Goal: Information Seeking & Learning: Learn about a topic

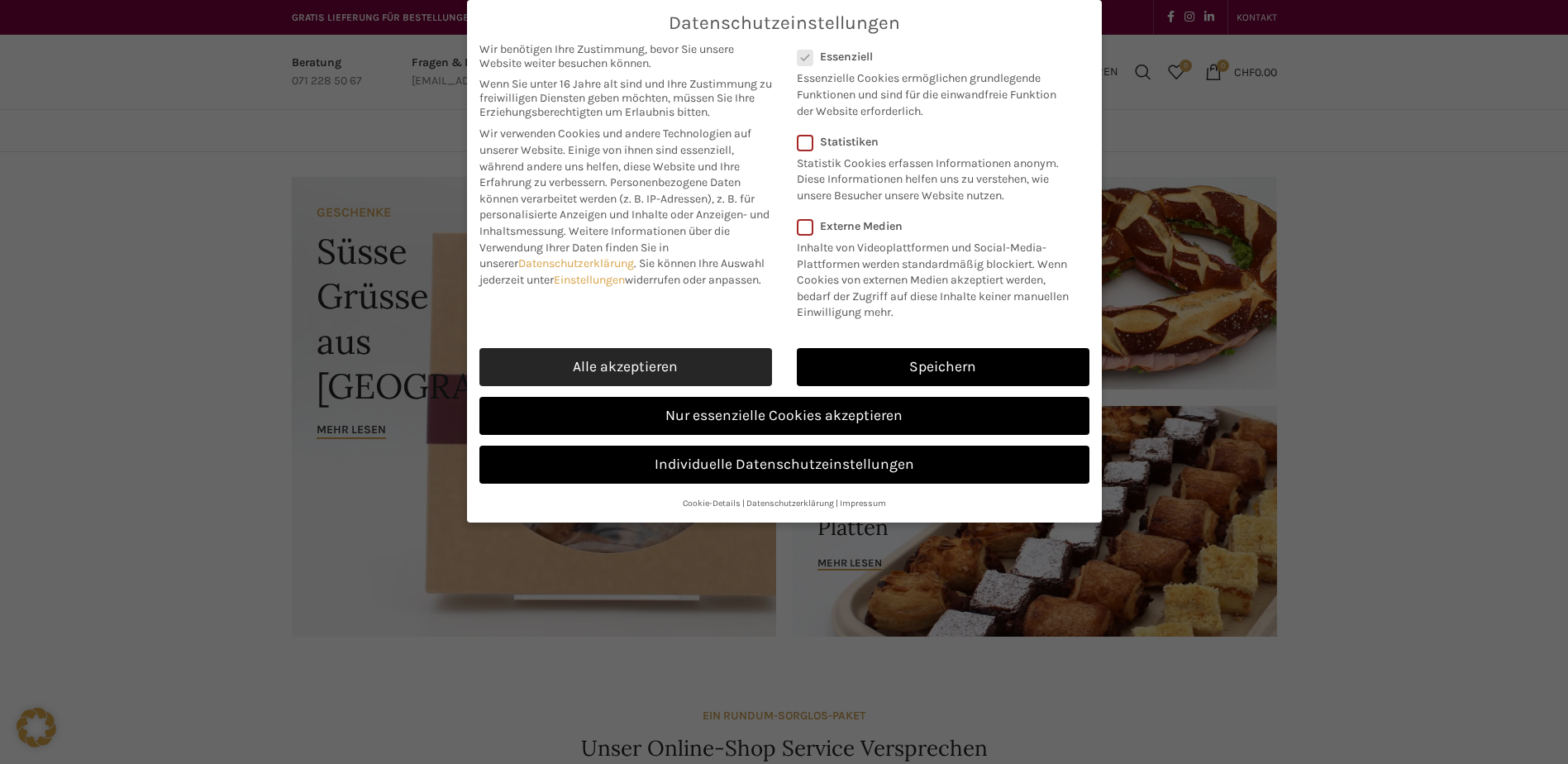
click at [668, 368] on link "Alle akzeptieren" at bounding box center [626, 367] width 293 height 38
checkbox input "true"
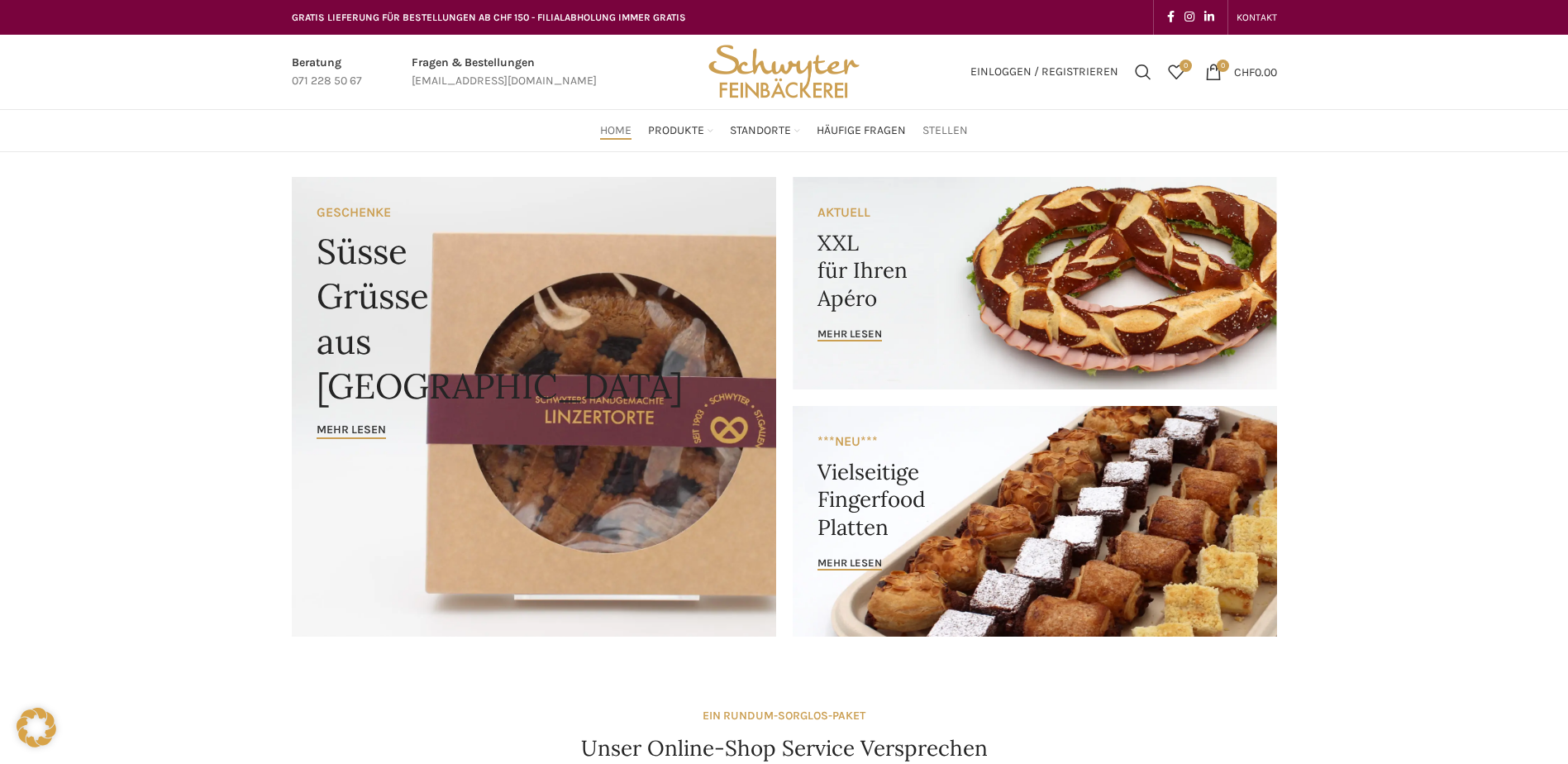
click at [945, 130] on span "Stellen" at bounding box center [945, 131] width 46 height 16
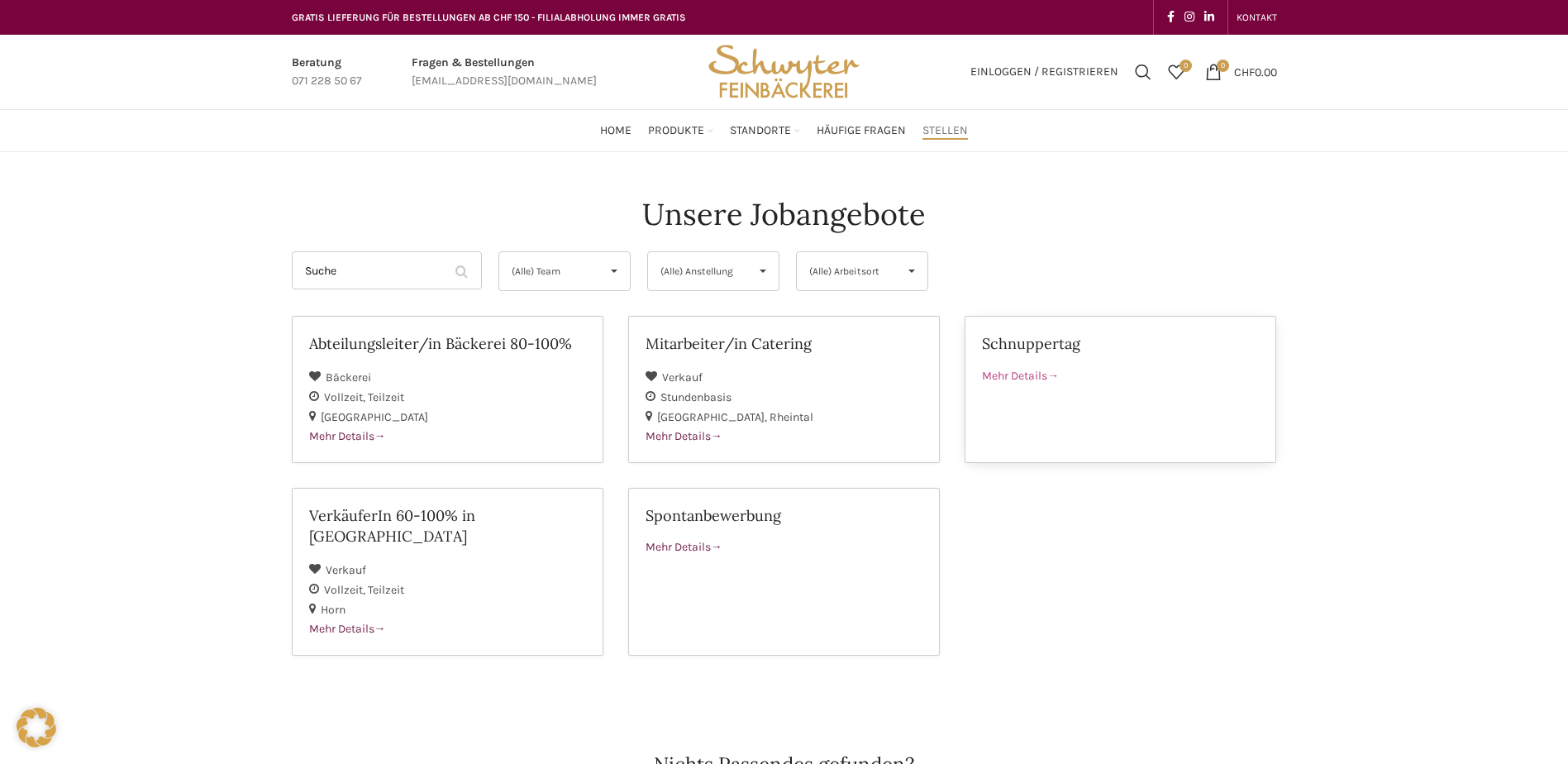
click at [1041, 375] on span "Mehr Details" at bounding box center [1021, 376] width 77 height 14
click at [682, 281] on span "(Alle) Anstellung" at bounding box center [700, 271] width 79 height 38
click at [684, 273] on span "(Alle) Anstellung" at bounding box center [700, 271] width 79 height 38
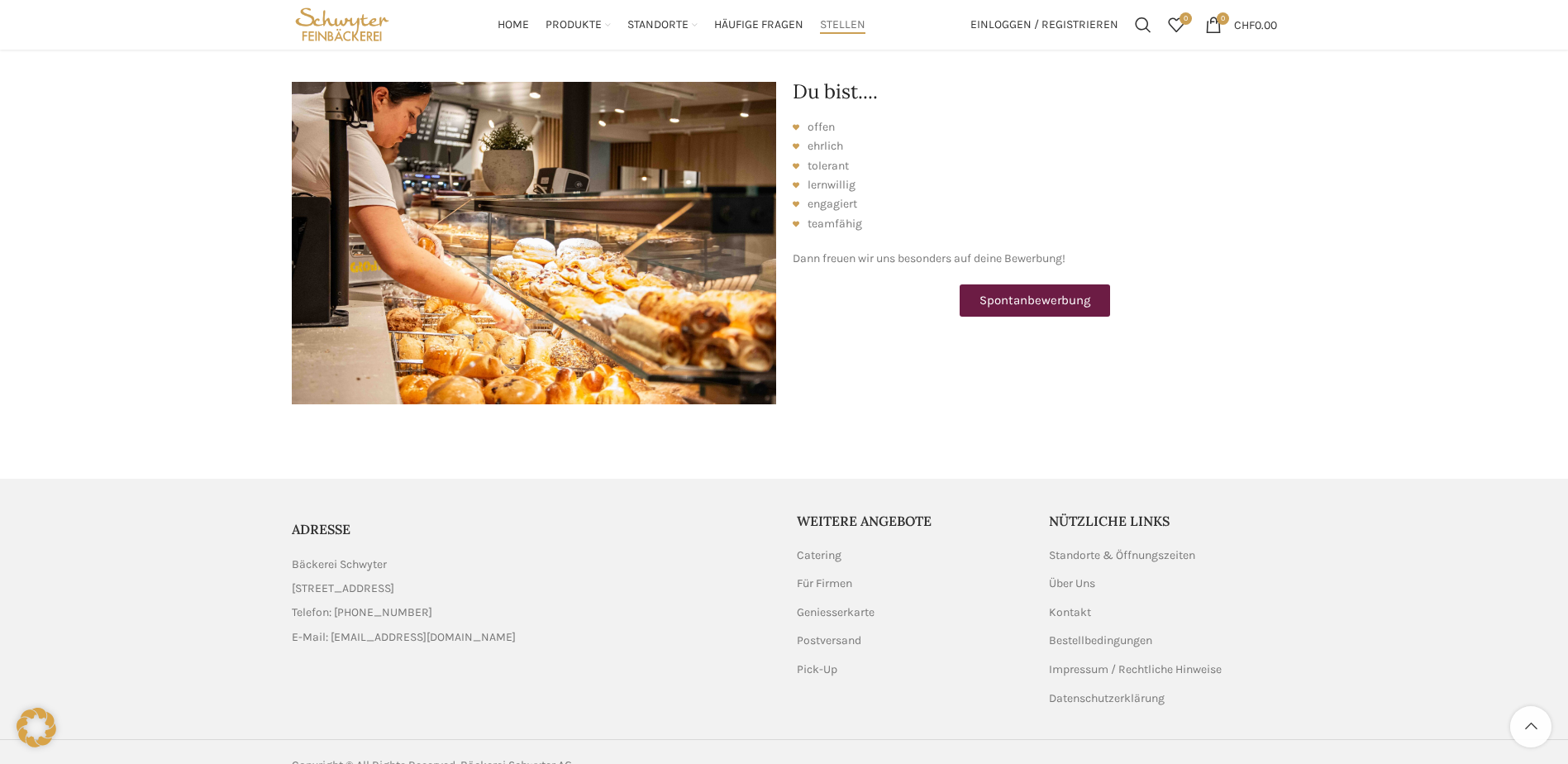
scroll to position [1969, 0]
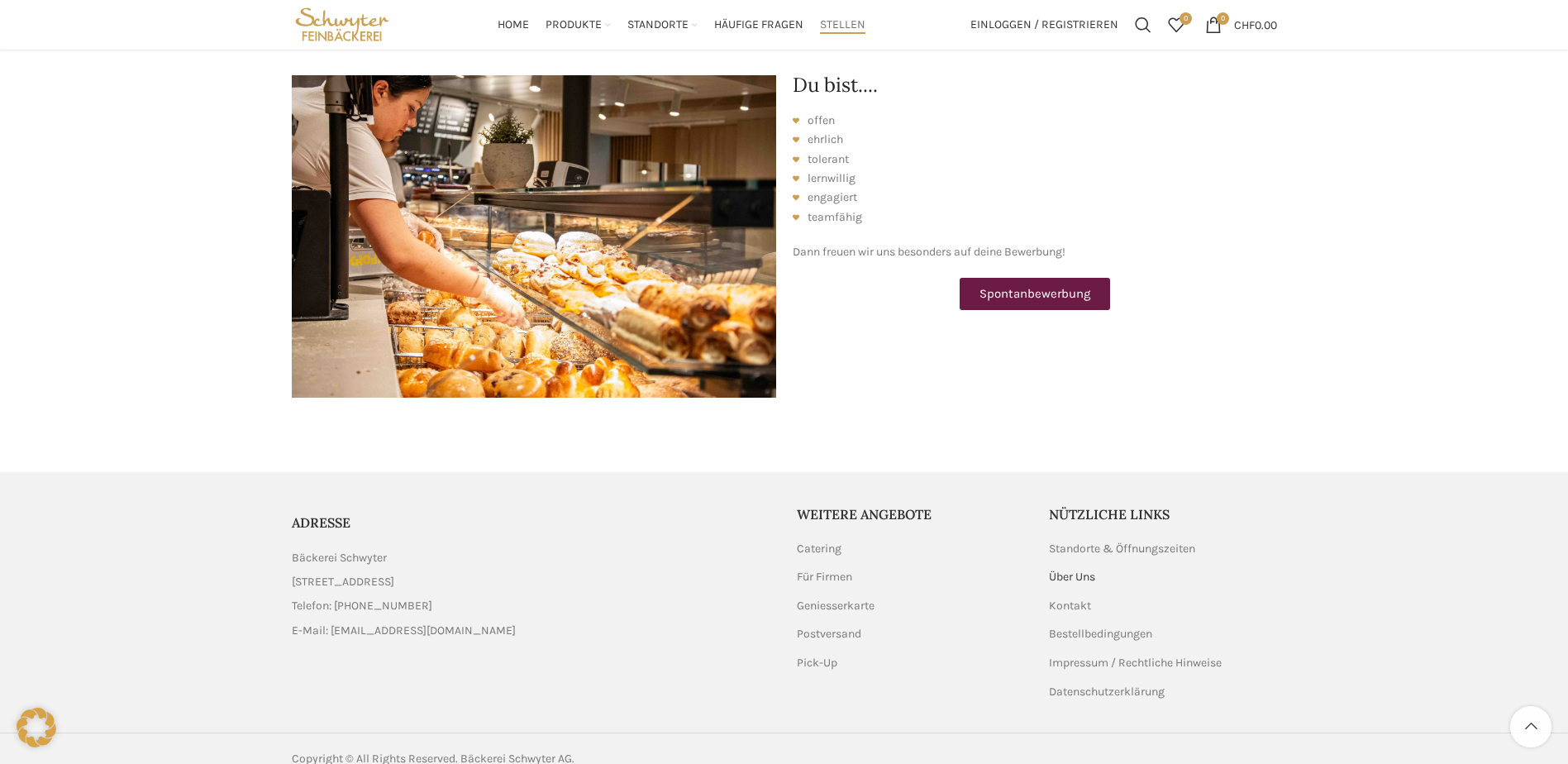
click at [1075, 569] on link "Über Uns" at bounding box center [1074, 577] width 48 height 17
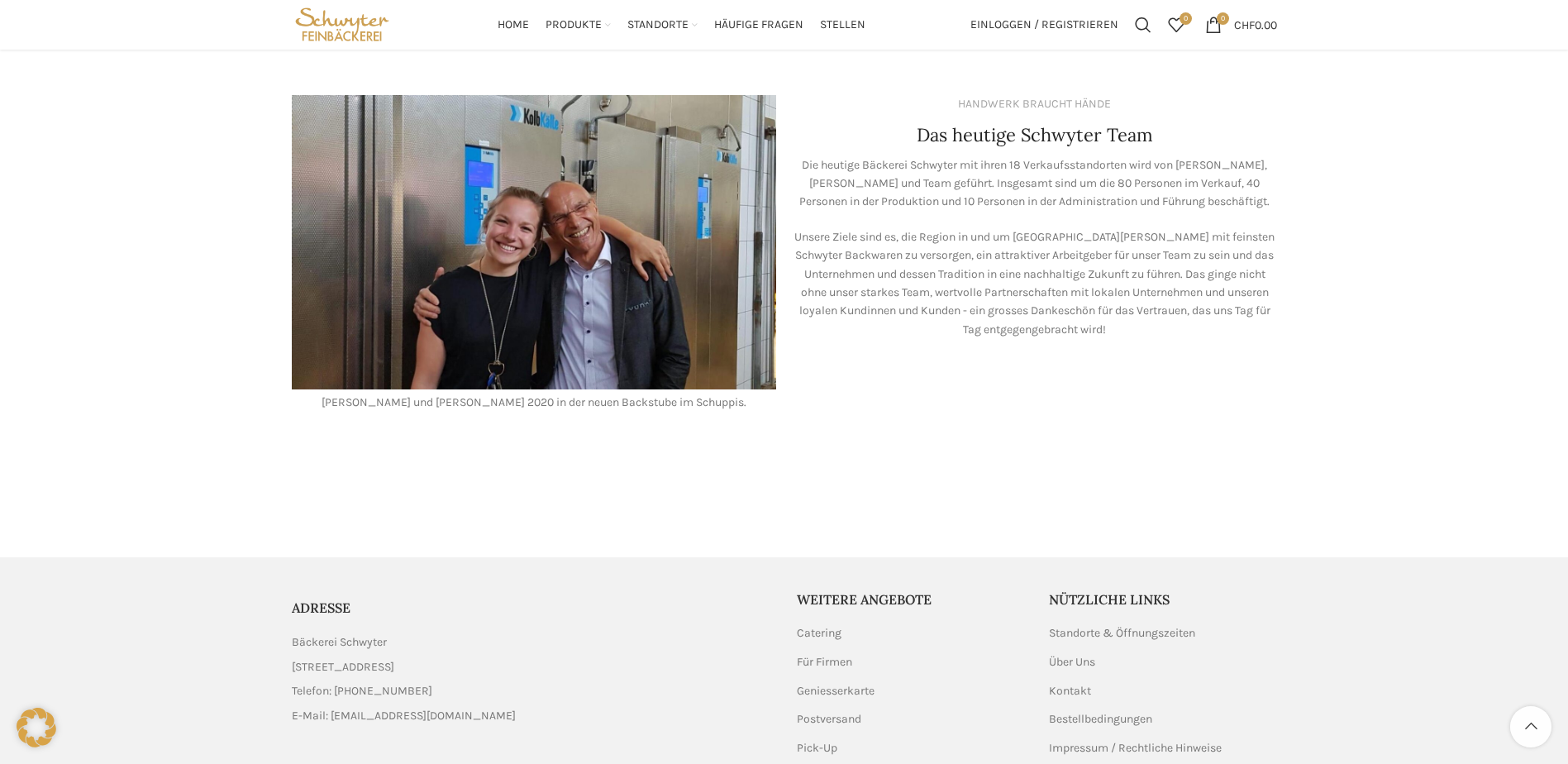
scroll to position [1460, 0]
